Goal: Use online tool/utility: Utilize a website feature to perform a specific function

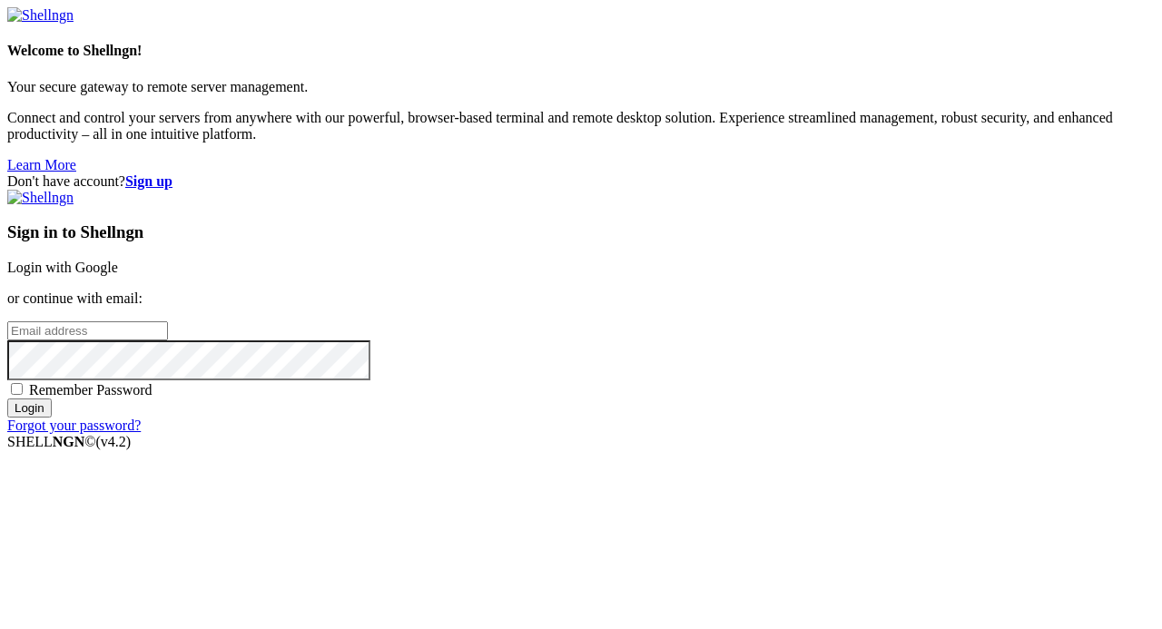
click at [118, 260] on link "Login with Google" at bounding box center [62, 267] width 111 height 15
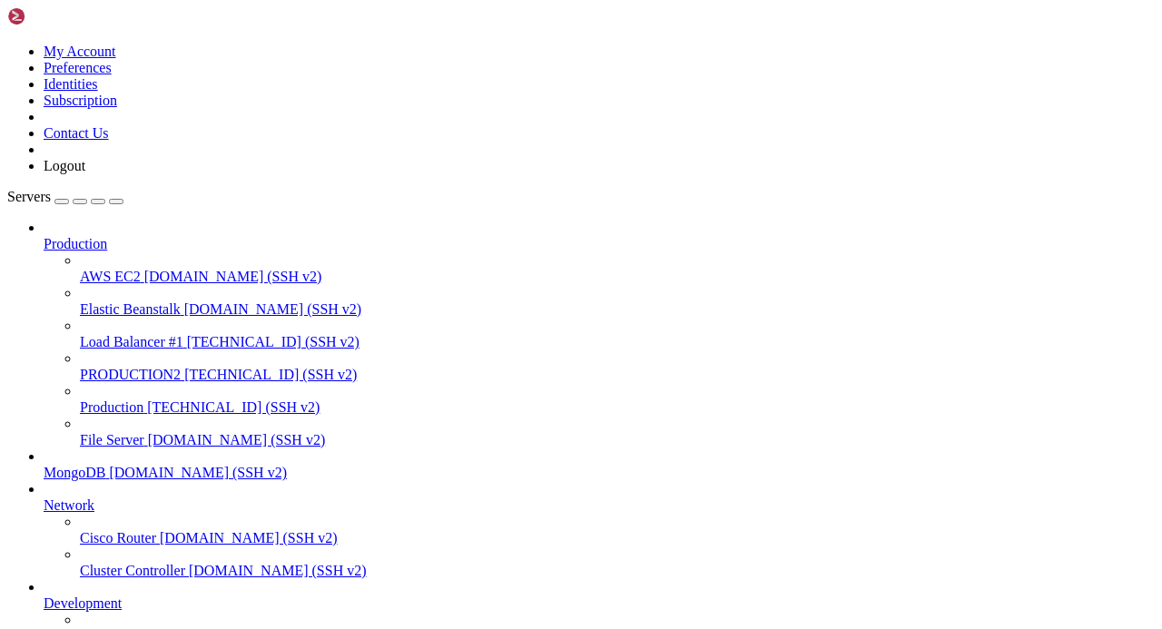
click at [184, 367] on span "[TECHNICAL_ID] (SSH v2)" at bounding box center [270, 374] width 173 height 15
